Goal: Task Accomplishment & Management: Use online tool/utility

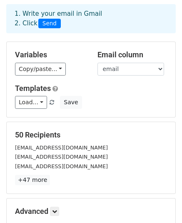
scroll to position [125, 0]
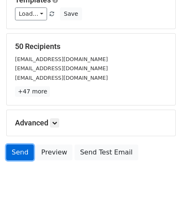
click at [14, 151] on link "Send" at bounding box center [19, 153] width 27 height 16
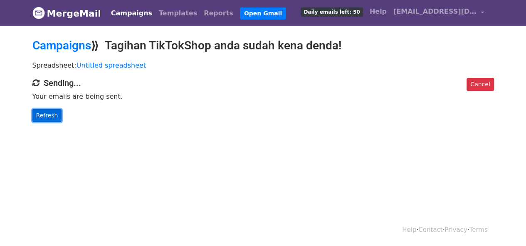
click at [45, 114] on link "Refresh" at bounding box center [47, 115] width 30 height 13
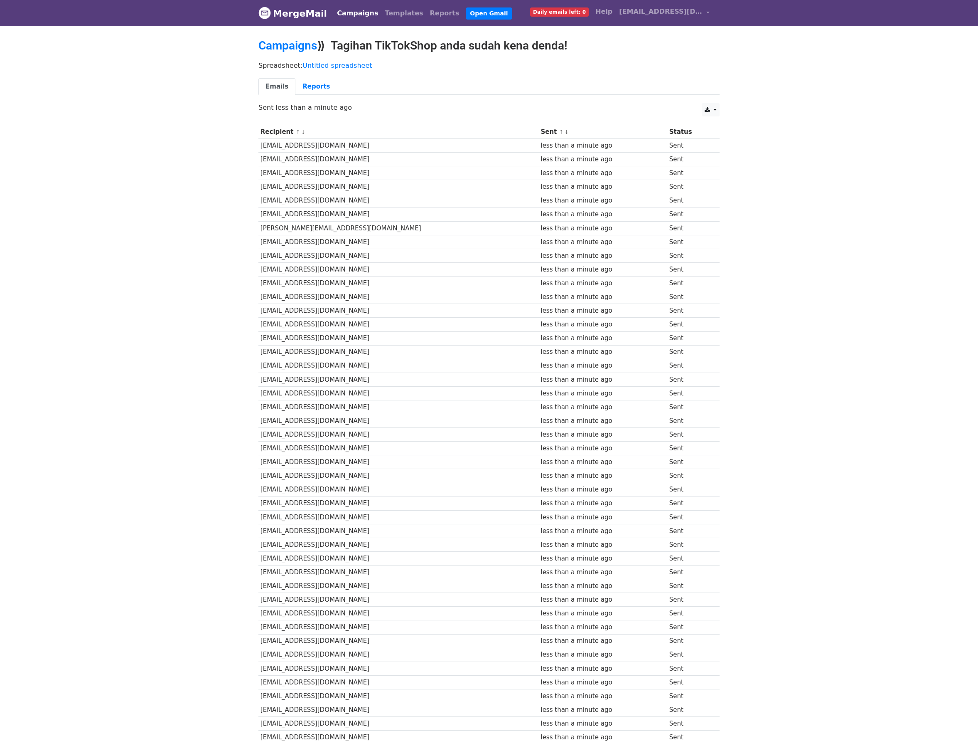
click at [525, 65] on body "MergeMail Campaigns Templates Reports Open Gmail Daily emails left: 0 Help [EMA…" at bounding box center [489, 433] width 978 height 866
click at [525, 209] on body "MergeMail Campaigns Templates Reports Open Gmail Daily emails left: 0 Help [EMA…" at bounding box center [489, 433] width 978 height 866
